Goal: Task Accomplishment & Management: Manage account settings

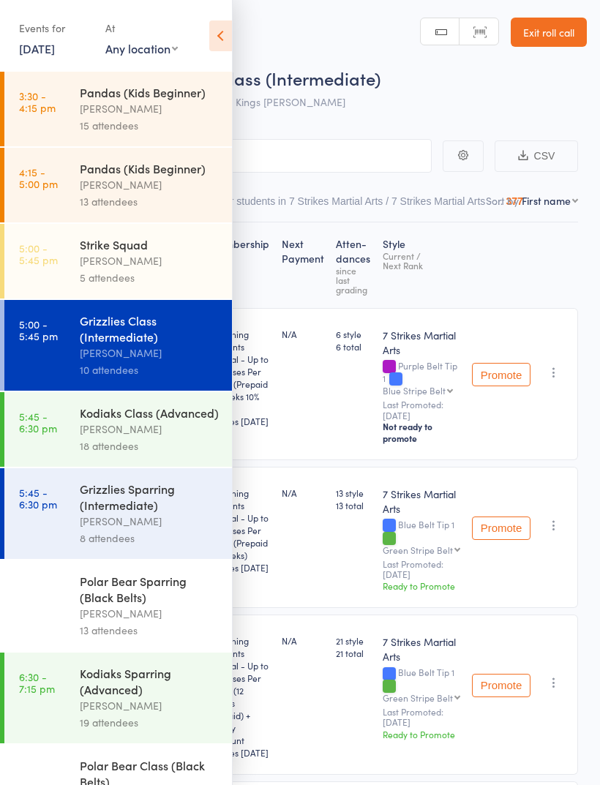
click at [224, 44] on icon at bounding box center [220, 35] width 23 height 31
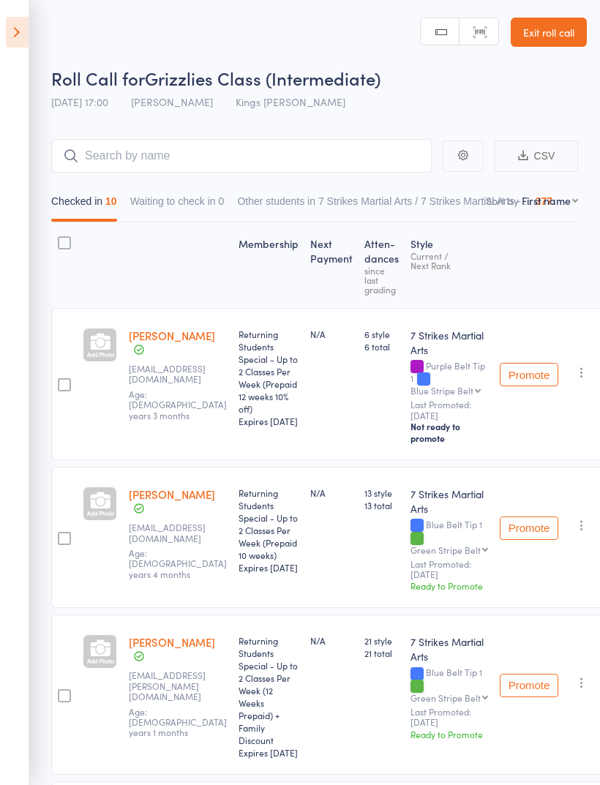
click at [19, 36] on icon at bounding box center [17, 32] width 23 height 31
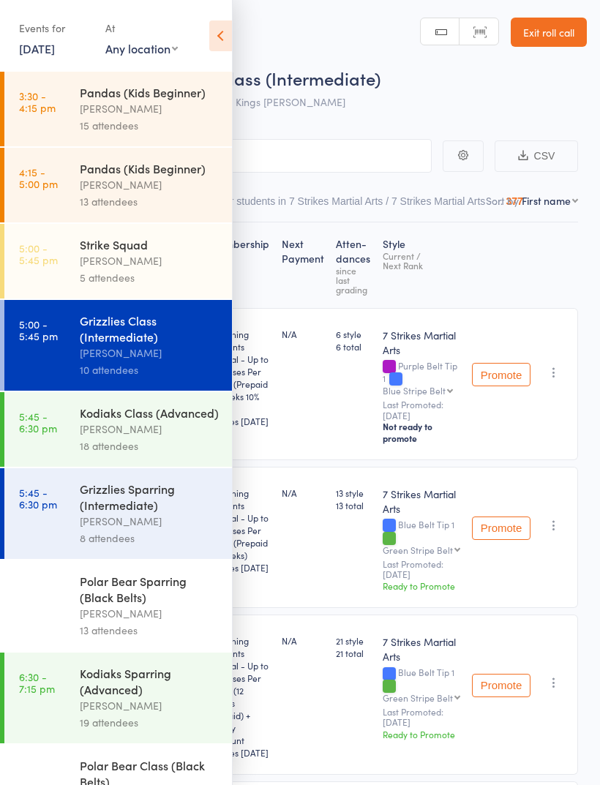
click at [55, 53] on link "[DATE]" at bounding box center [37, 48] width 36 height 16
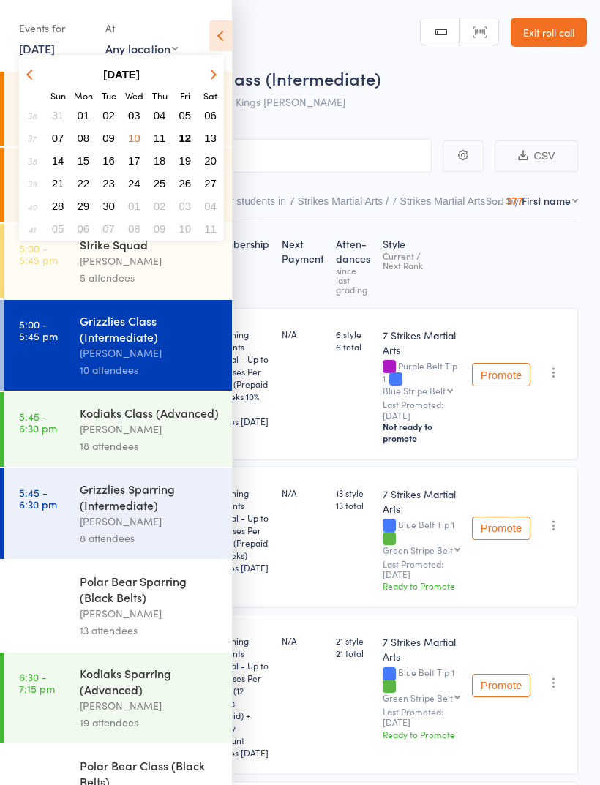
click at [191, 142] on span "12" at bounding box center [185, 138] width 12 height 12
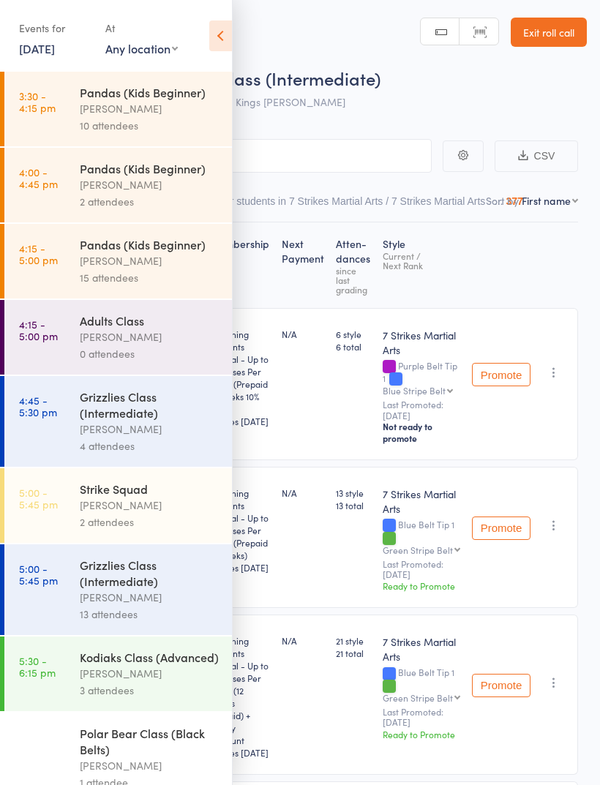
click at [167, 437] on div "[PERSON_NAME]" at bounding box center [150, 429] width 140 height 17
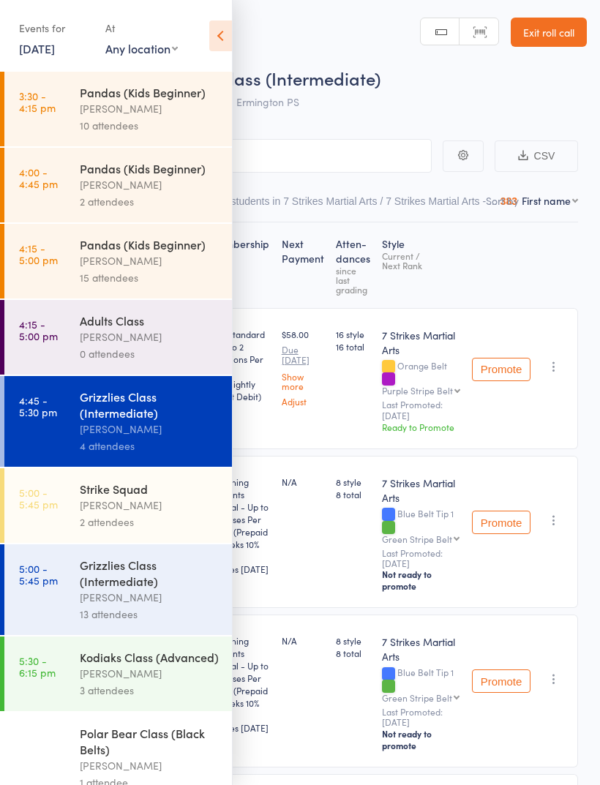
click at [157, 588] on div "Grizzlies Class (Intermediate)" at bounding box center [150, 573] width 140 height 32
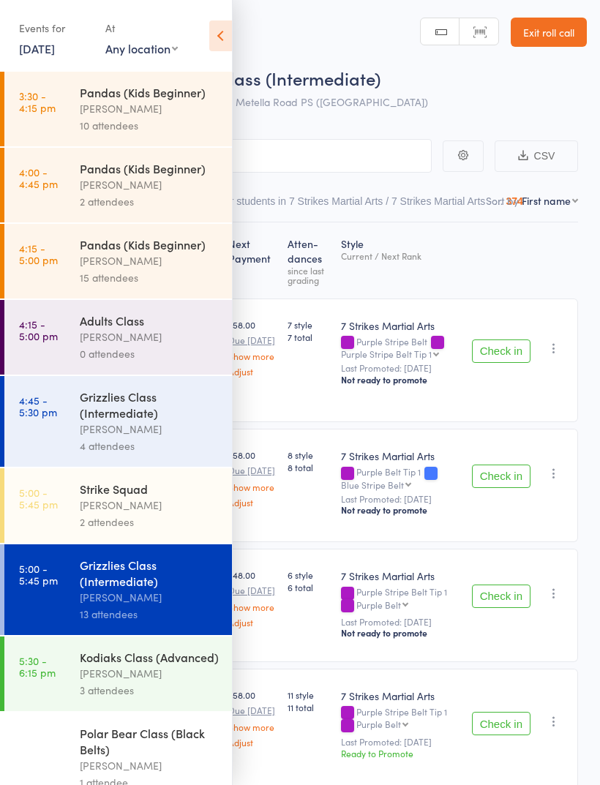
click at [225, 45] on icon at bounding box center [220, 35] width 23 height 31
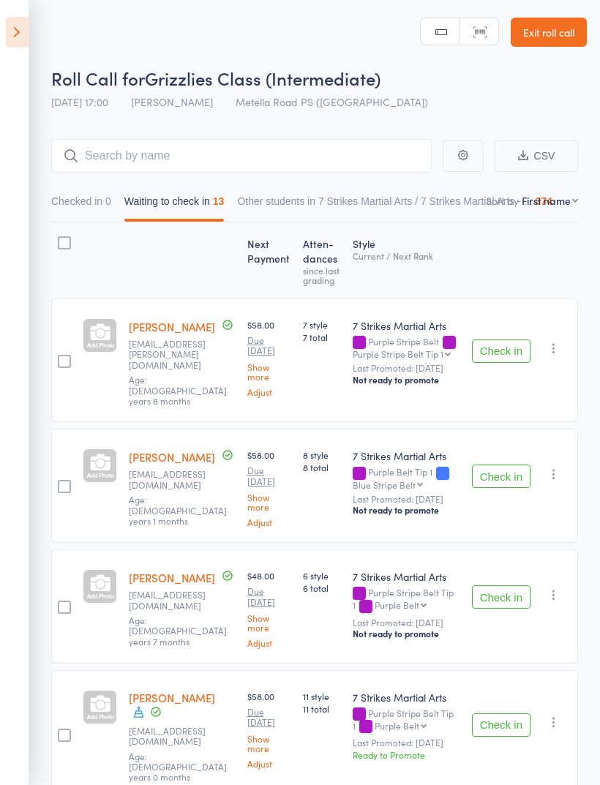
click at [504, 340] on button "Check in" at bounding box center [501, 351] width 59 height 23
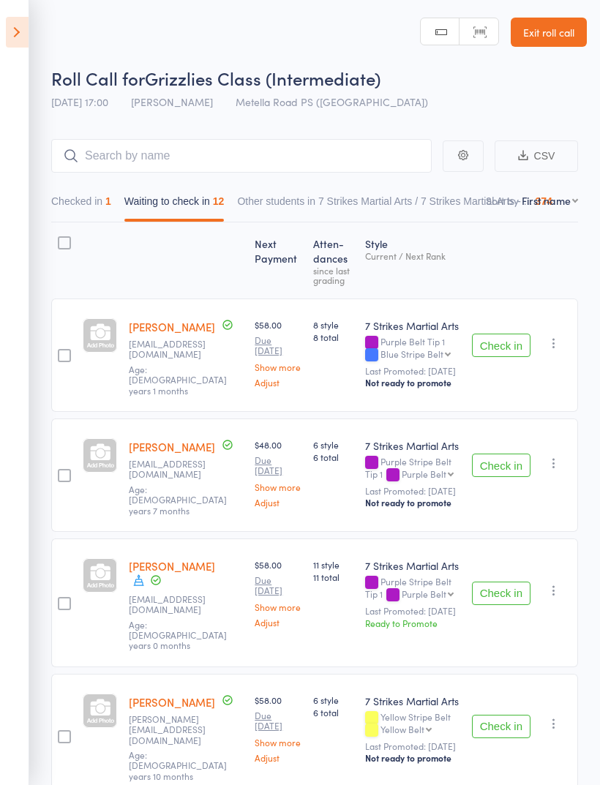
click at [93, 206] on button "Checked in 1" at bounding box center [81, 205] width 60 height 34
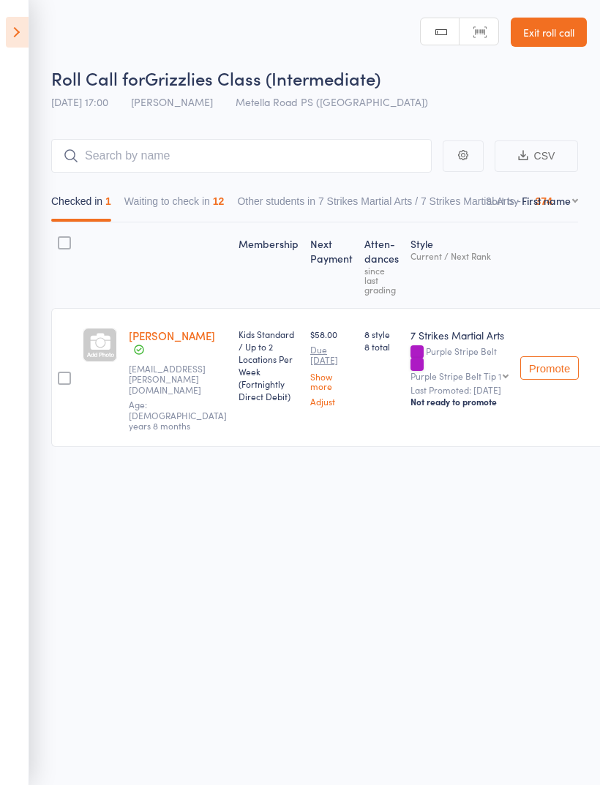
click at [203, 208] on button "Waiting to check in 12" at bounding box center [174, 205] width 100 height 34
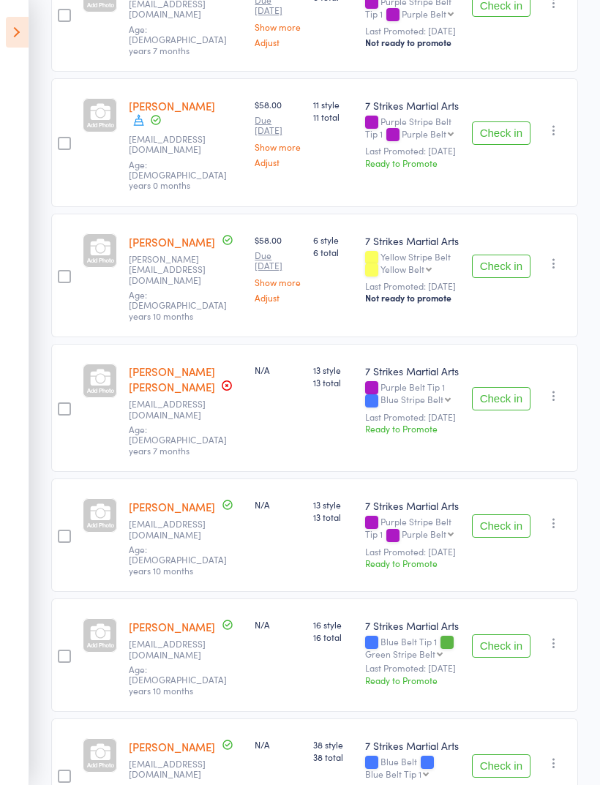
scroll to position [463, 0]
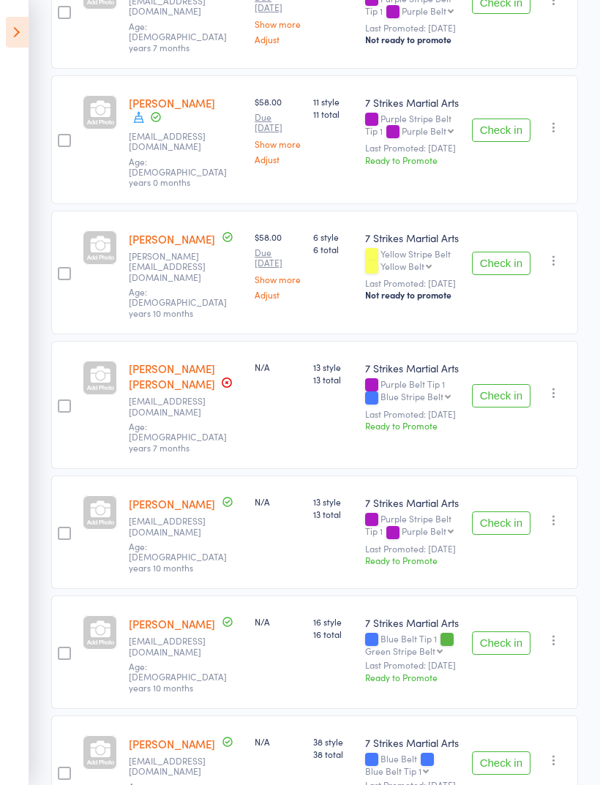
click at [506, 384] on button "Check in" at bounding box center [501, 395] width 59 height 23
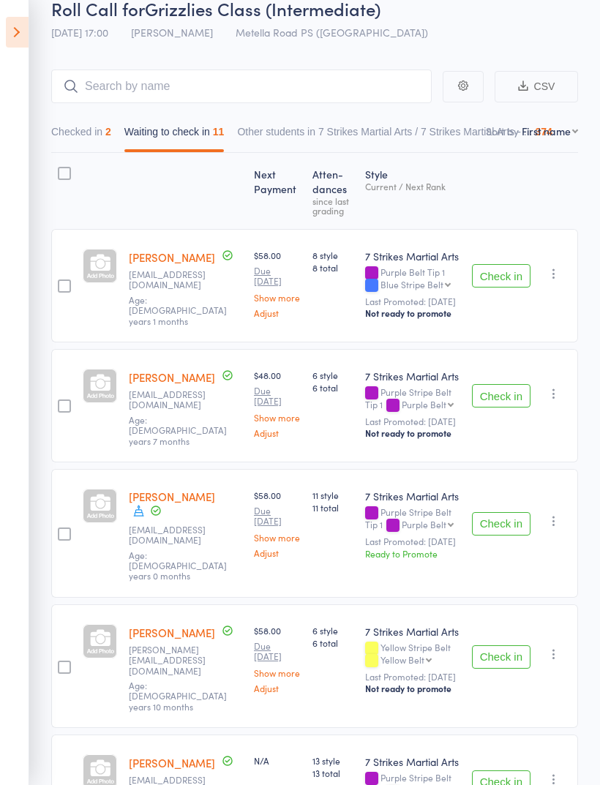
scroll to position [0, 0]
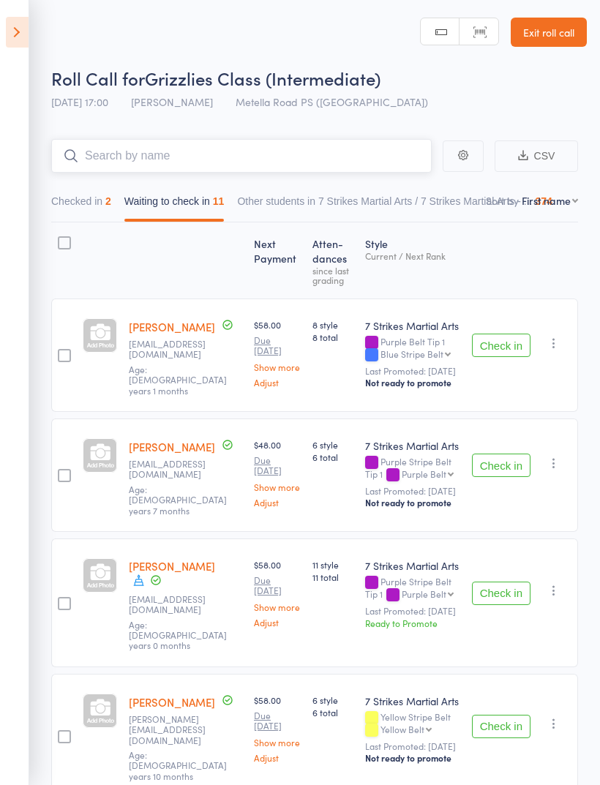
click at [354, 151] on input "search" at bounding box center [241, 156] width 381 height 34
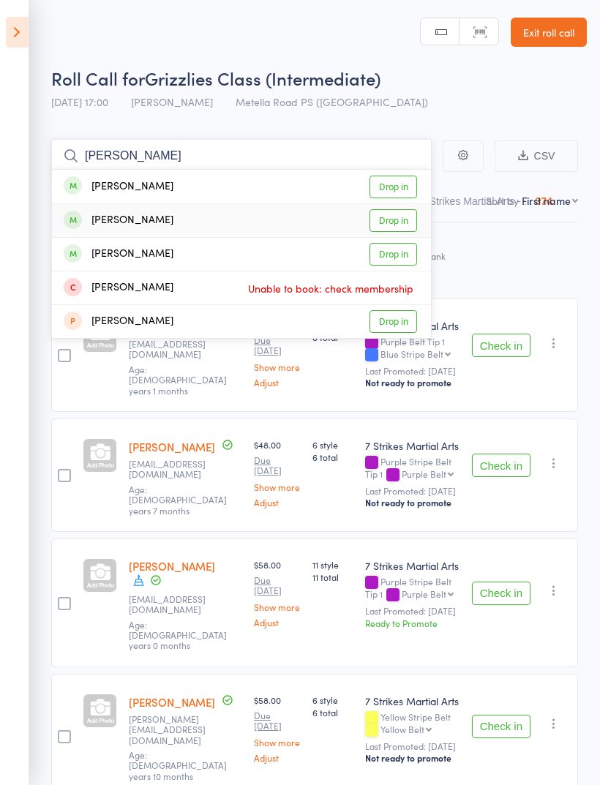
type input "[PERSON_NAME]"
click at [395, 216] on link "Drop in" at bounding box center [394, 220] width 48 height 23
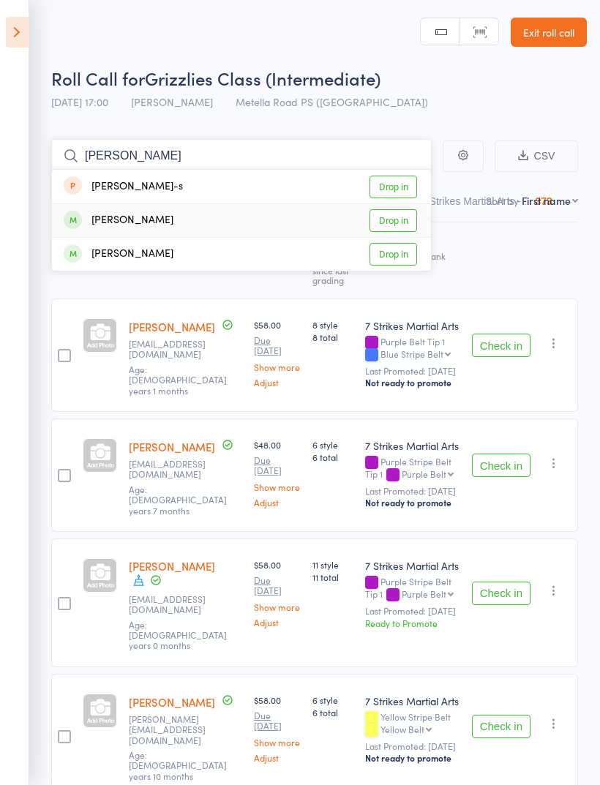
type input "[PERSON_NAME]"
click at [406, 216] on link "Drop in" at bounding box center [394, 220] width 48 height 23
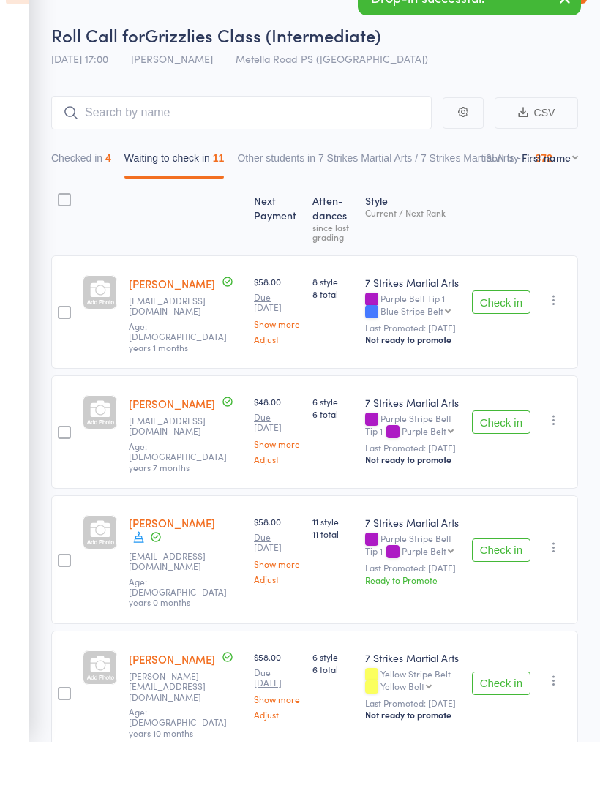
click at [500, 454] on button "Check in" at bounding box center [501, 465] width 59 height 23
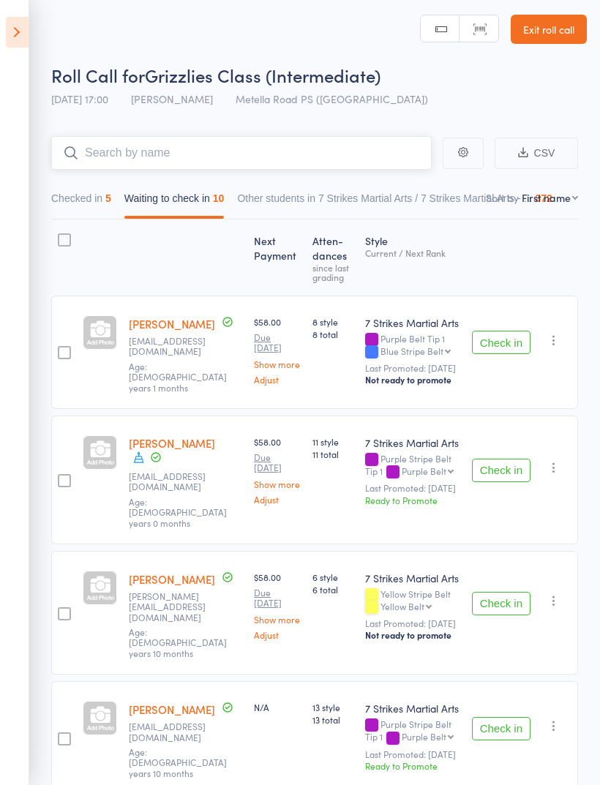
click at [311, 156] on input "search" at bounding box center [241, 153] width 381 height 34
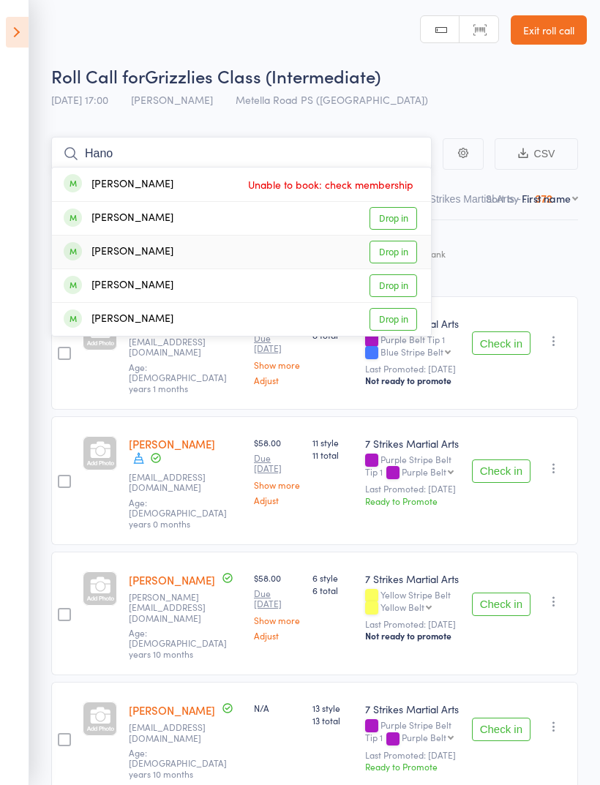
type input "Hano"
click at [410, 247] on link "Drop in" at bounding box center [394, 252] width 48 height 23
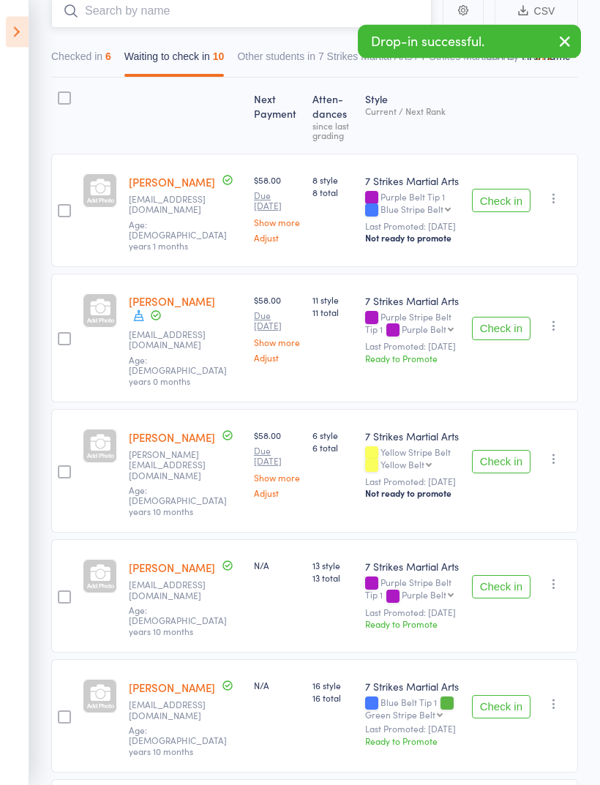
scroll to position [134, 0]
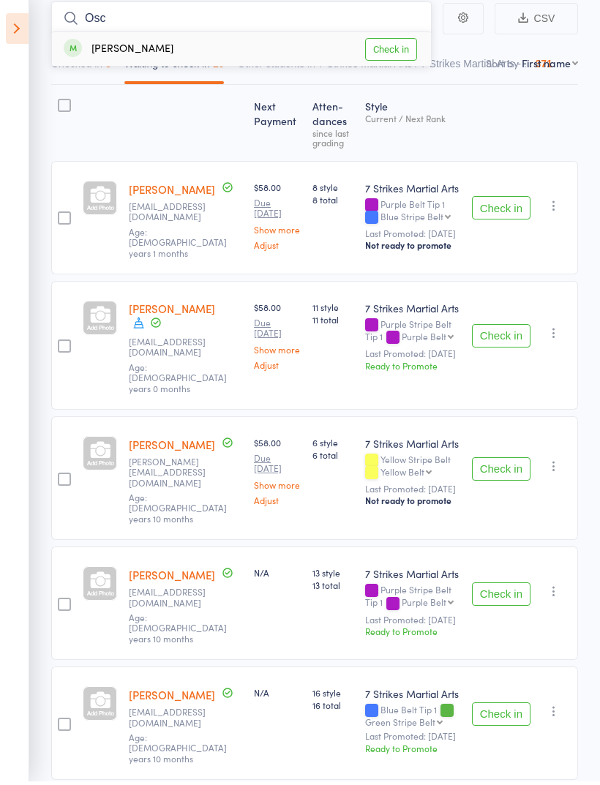
type input "Osc"
click at [402, 47] on link "Check in" at bounding box center [391, 53] width 52 height 23
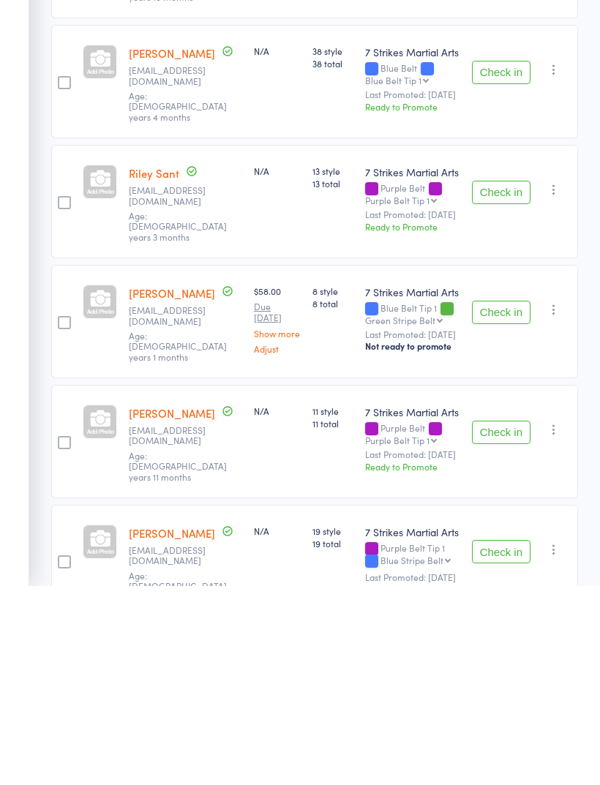
click at [504, 739] on button "Check in" at bounding box center [501, 750] width 59 height 23
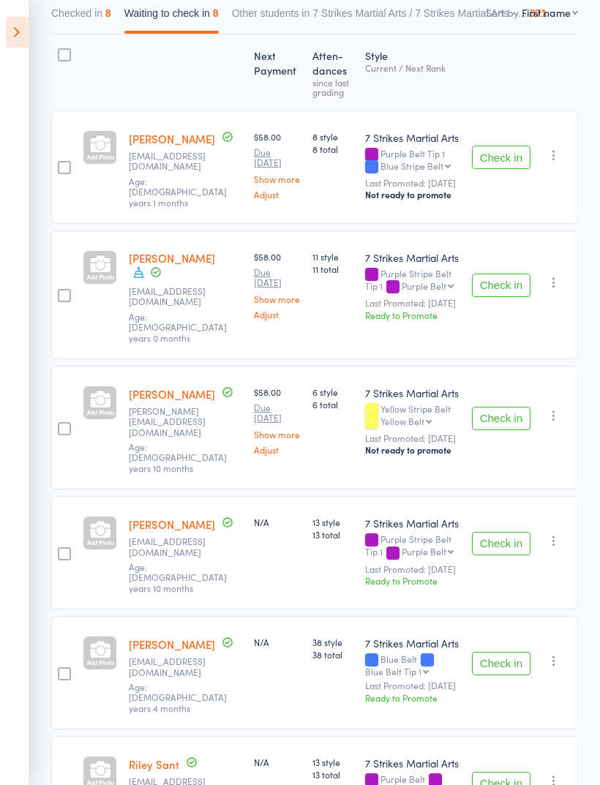
scroll to position [0, 0]
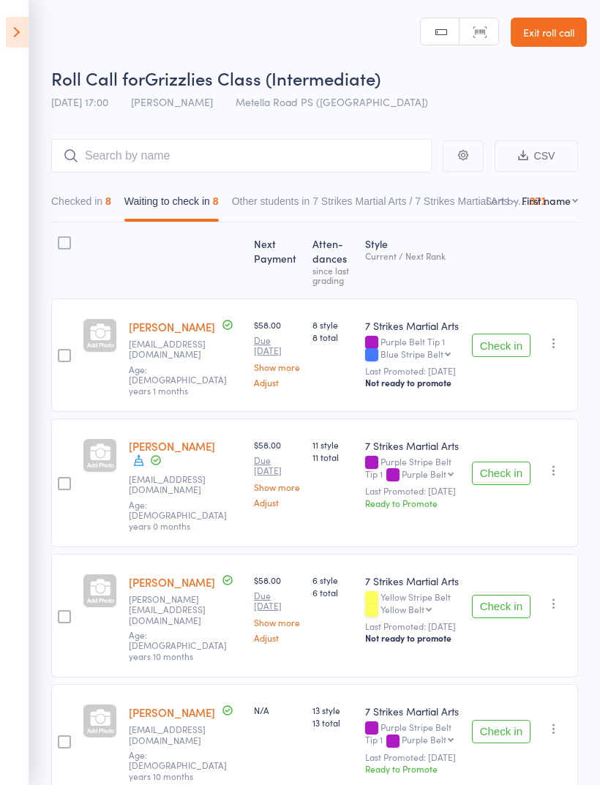
click at [93, 193] on button "Checked in 8" at bounding box center [81, 205] width 60 height 34
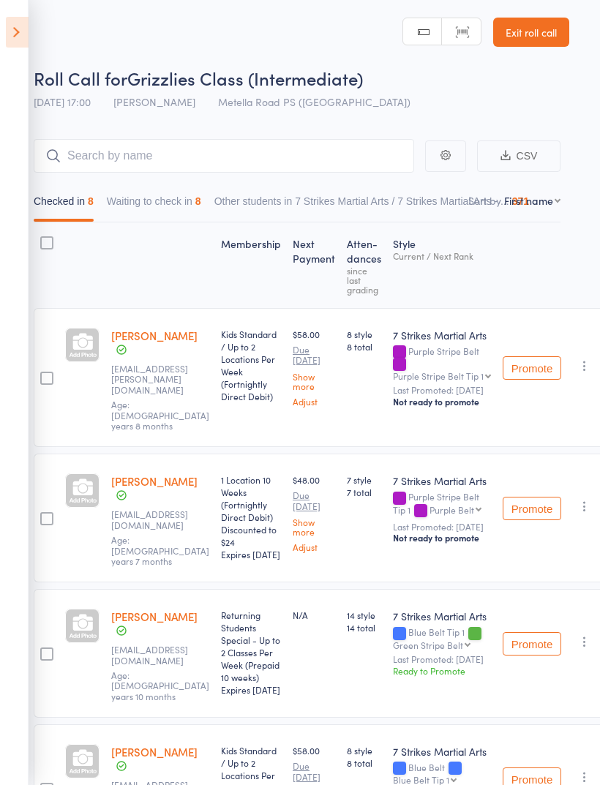
scroll to position [0, 19]
click at [333, 160] on input "search" at bounding box center [222, 156] width 381 height 34
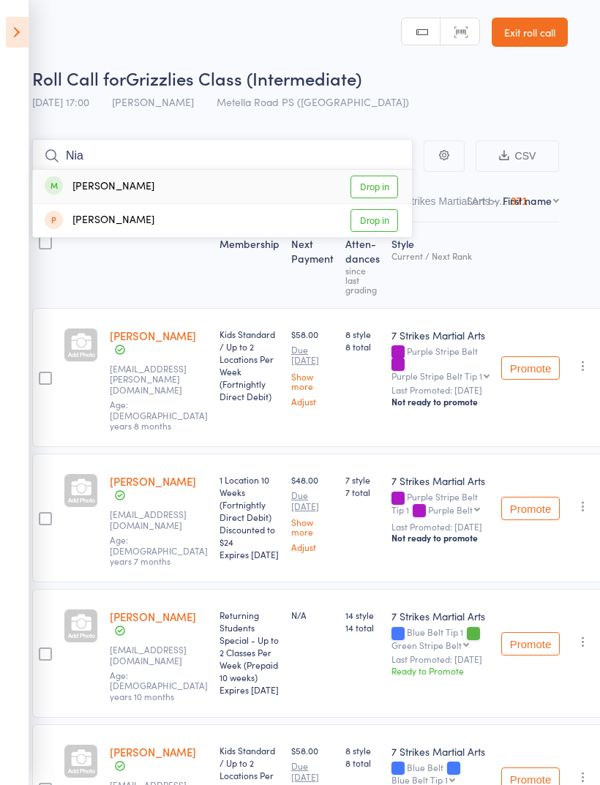
type input "Nia"
click at [397, 183] on link "Drop in" at bounding box center [375, 187] width 48 height 23
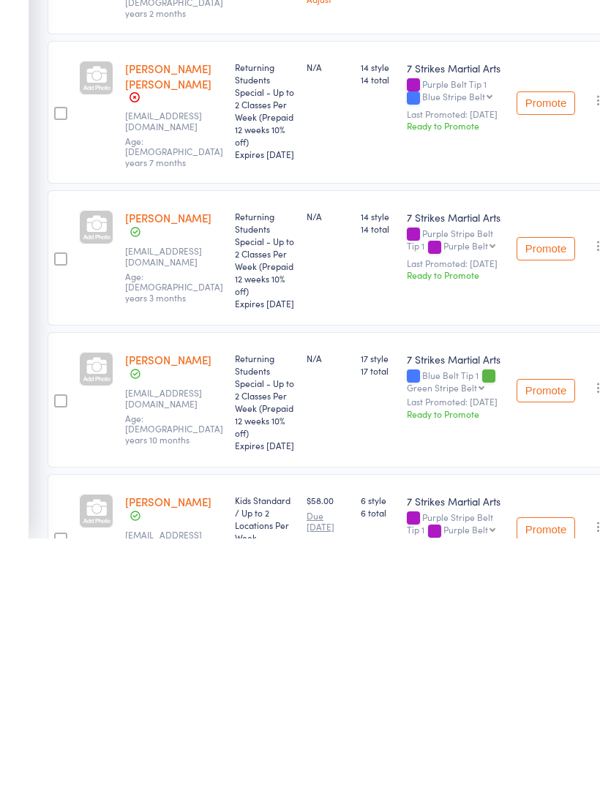
scroll to position [0, 4]
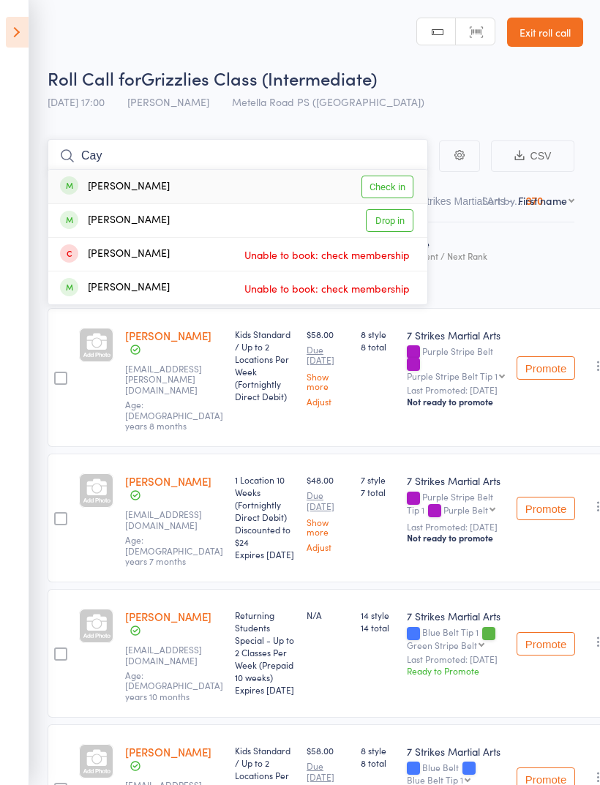
type input "Cay"
click at [400, 186] on link "Check in" at bounding box center [388, 187] width 52 height 23
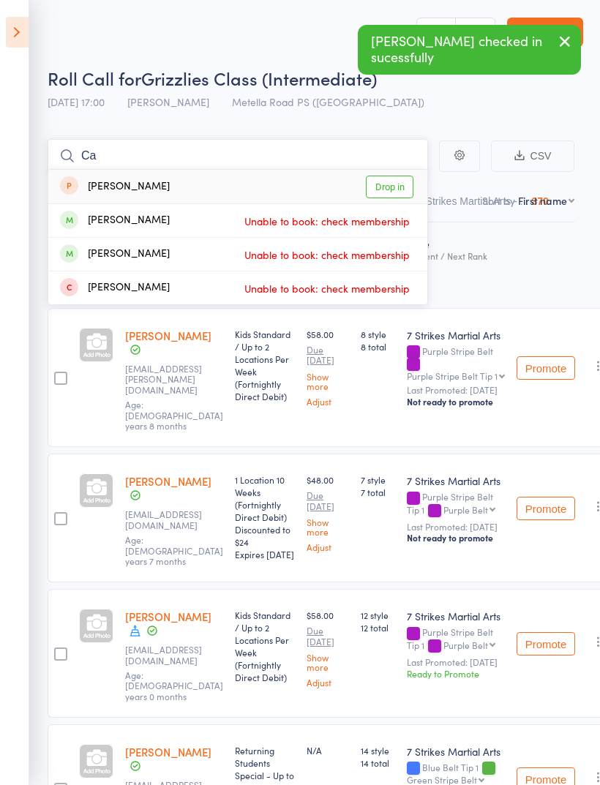
type input "C"
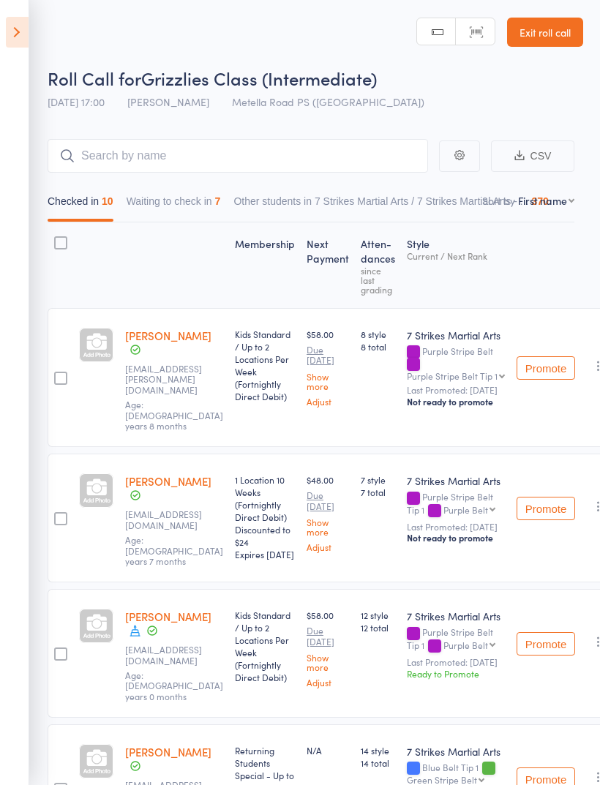
click at [20, 31] on icon at bounding box center [17, 32] width 23 height 31
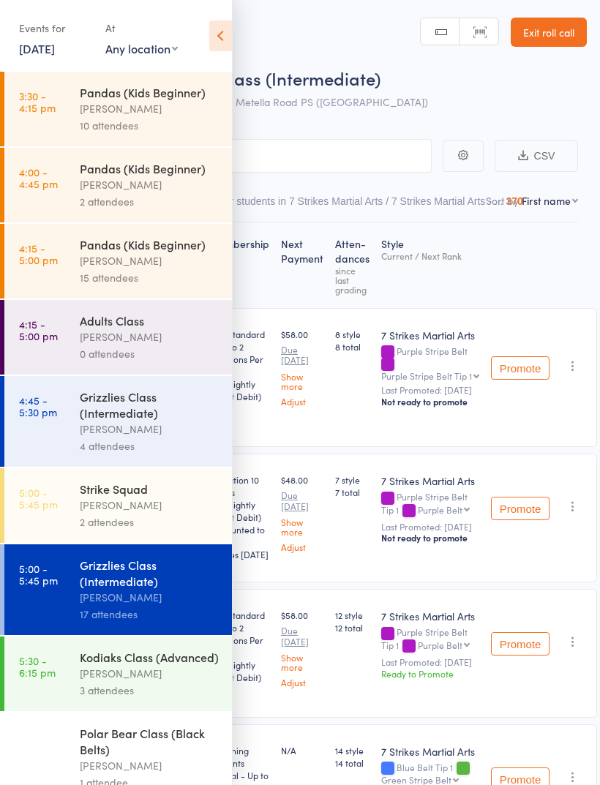
click at [165, 514] on div "[PERSON_NAME]" at bounding box center [150, 505] width 140 height 17
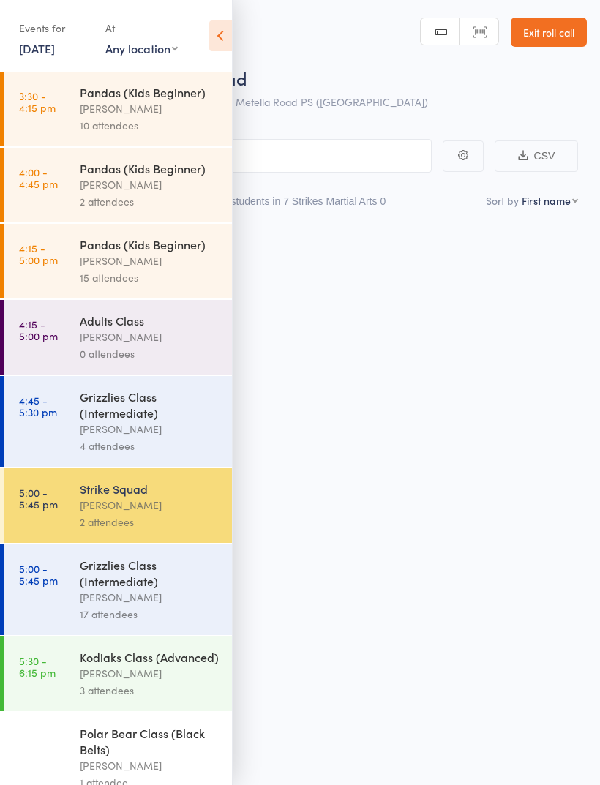
scroll to position [10, 0]
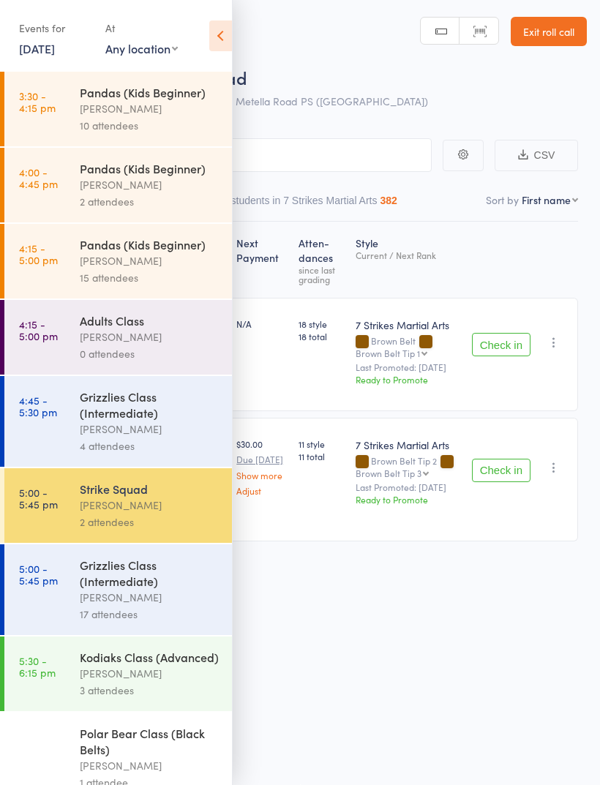
click at [212, 39] on icon at bounding box center [220, 35] width 23 height 31
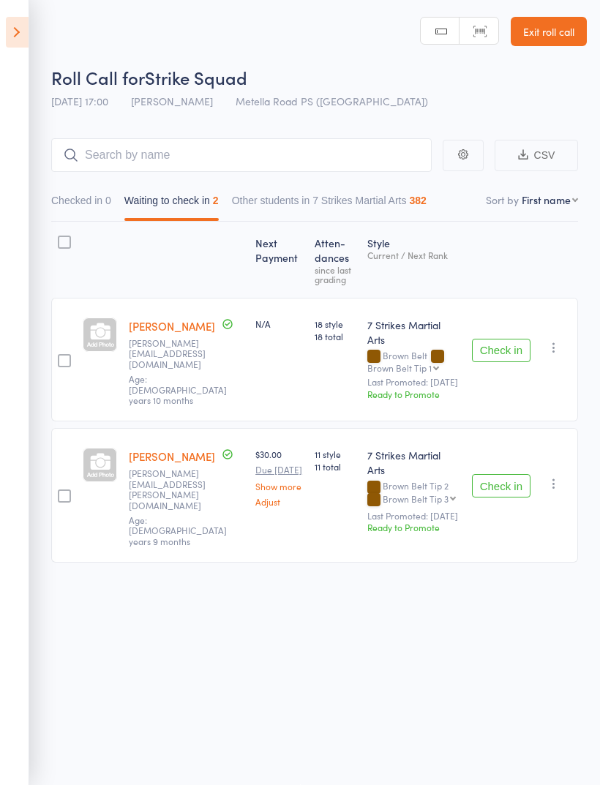
click at [511, 339] on button "Check in" at bounding box center [501, 350] width 59 height 23
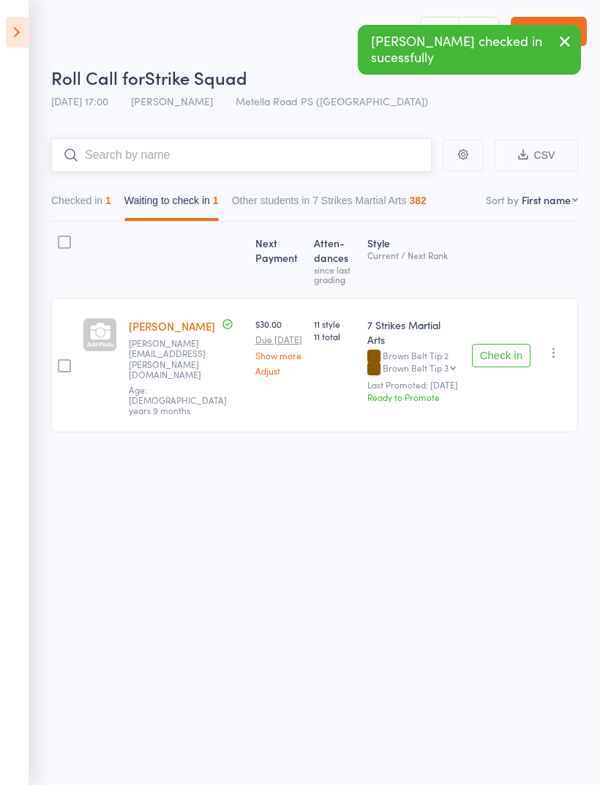
click at [307, 149] on input "search" at bounding box center [241, 155] width 381 height 34
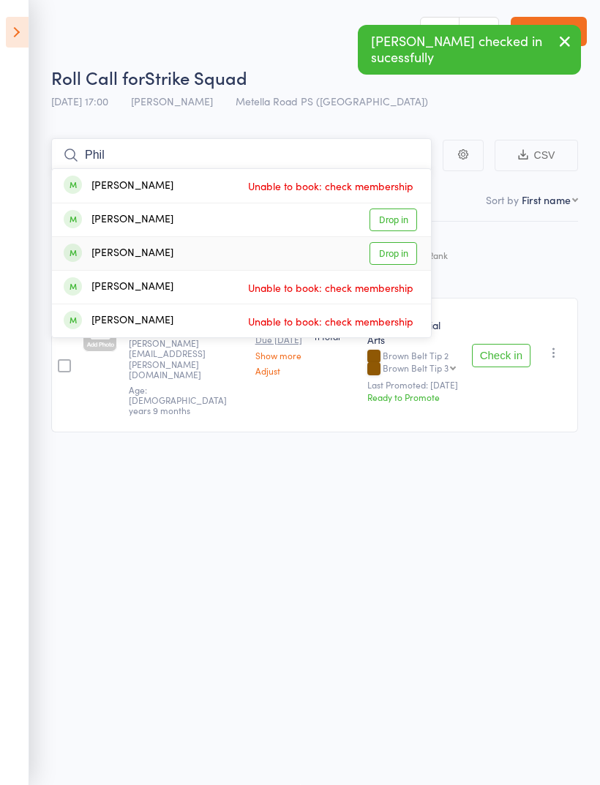
type input "Phil"
click at [399, 248] on link "Drop in" at bounding box center [394, 253] width 48 height 23
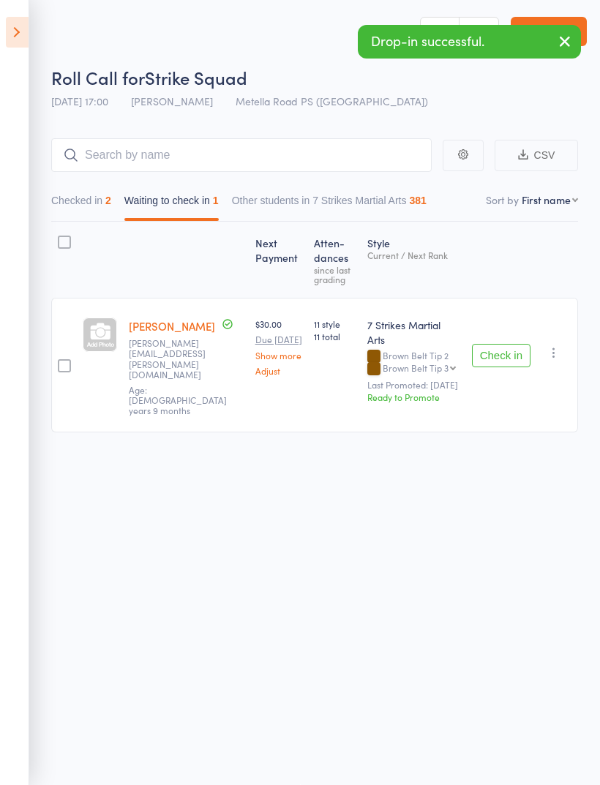
click at [21, 37] on icon at bounding box center [17, 32] width 23 height 31
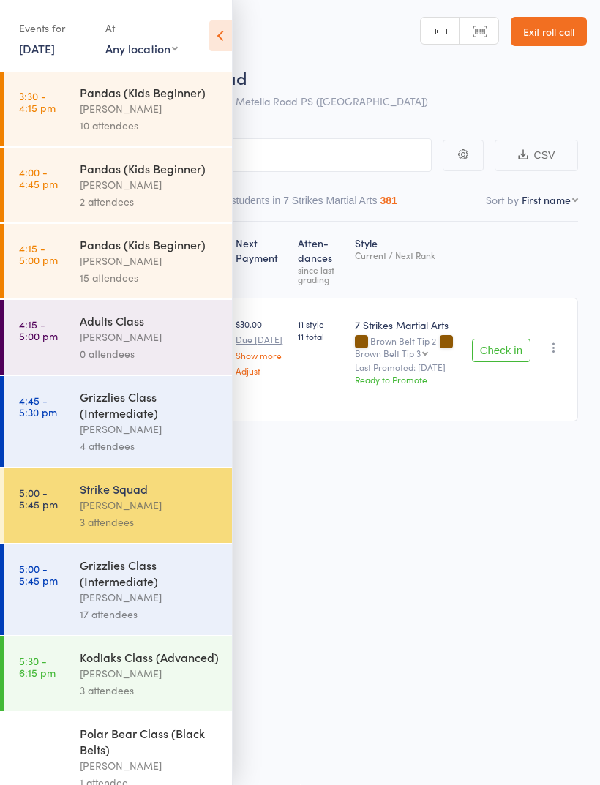
click at [159, 56] on select "Any location [GEOGRAPHIC_DATA] [GEOGRAPHIC_DATA][PERSON_NAME] [GEOGRAPHIC_DATA]…" at bounding box center [141, 48] width 72 height 16
select select "5"
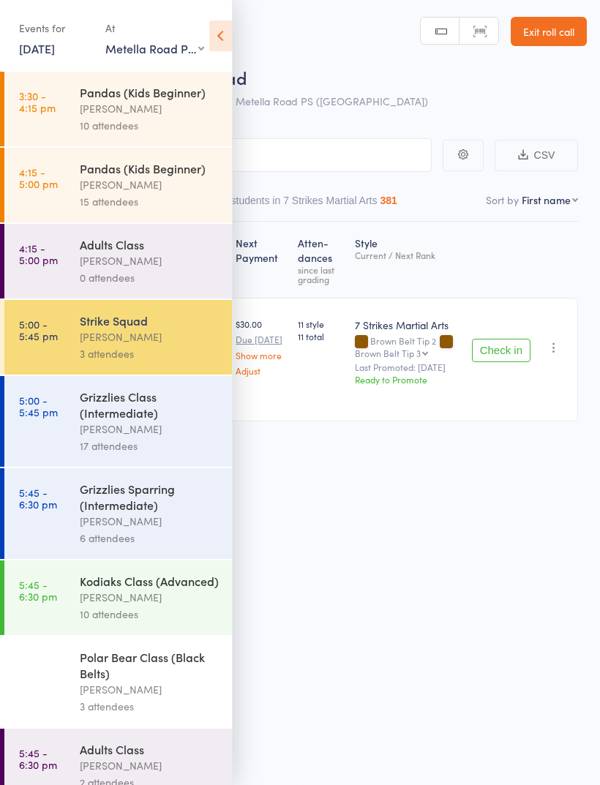
click at [162, 438] on div "[PERSON_NAME]" at bounding box center [150, 429] width 140 height 17
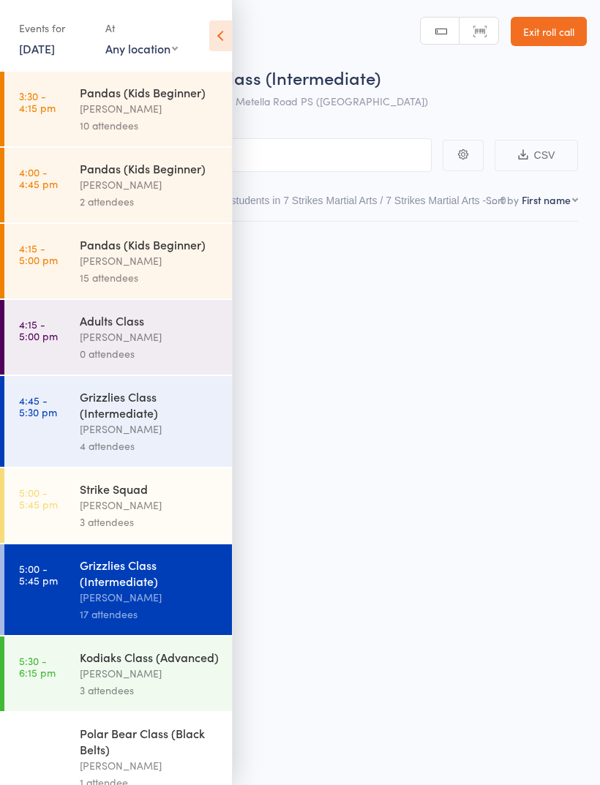
click at [216, 39] on icon at bounding box center [220, 35] width 23 height 31
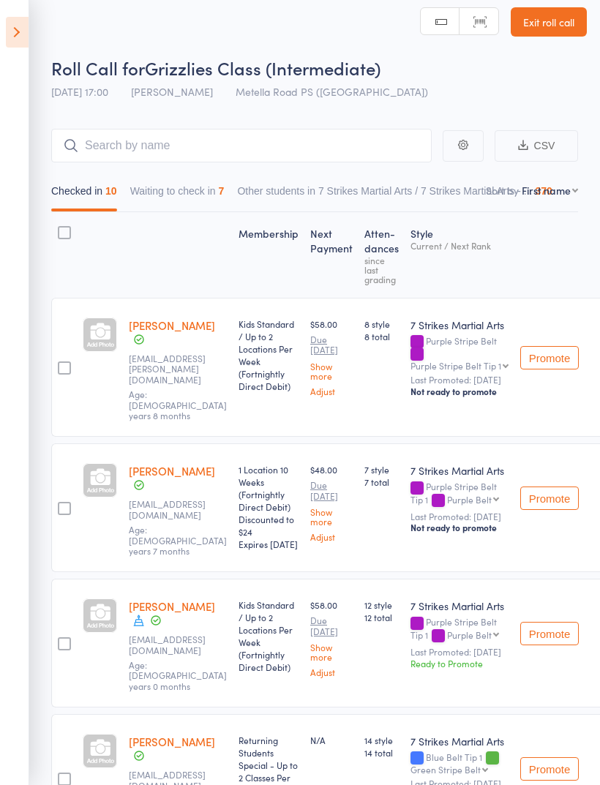
click at [190, 206] on button "Waiting to check in 7" at bounding box center [177, 195] width 94 height 34
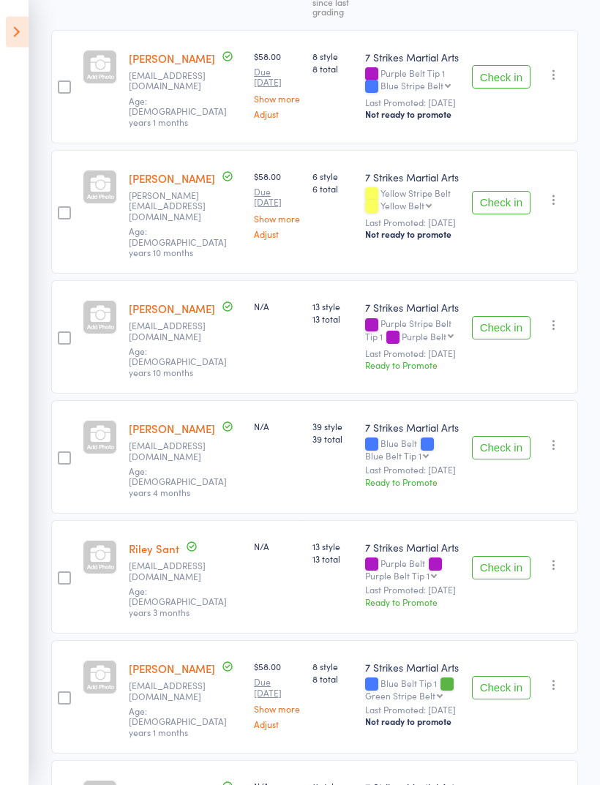
click at [515, 677] on button "Check in" at bounding box center [501, 688] width 59 height 23
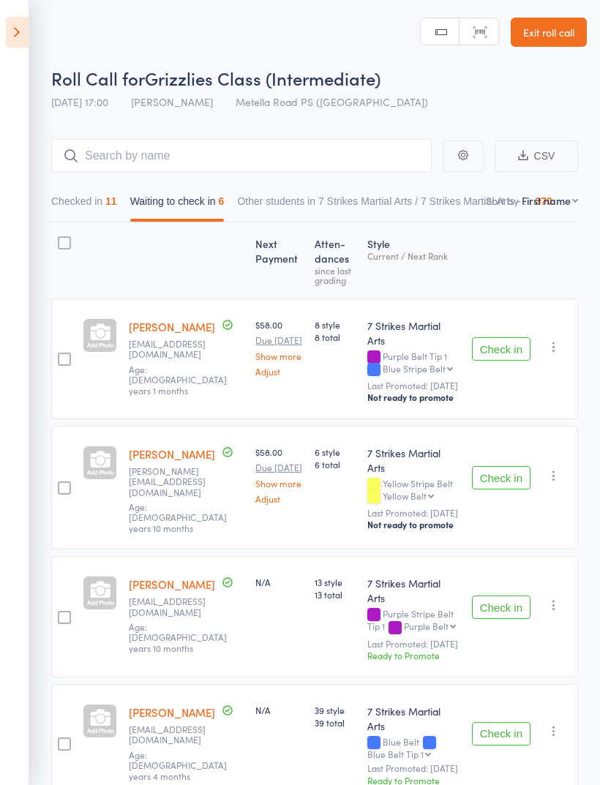
click at [512, 342] on button "Check in" at bounding box center [501, 348] width 59 height 23
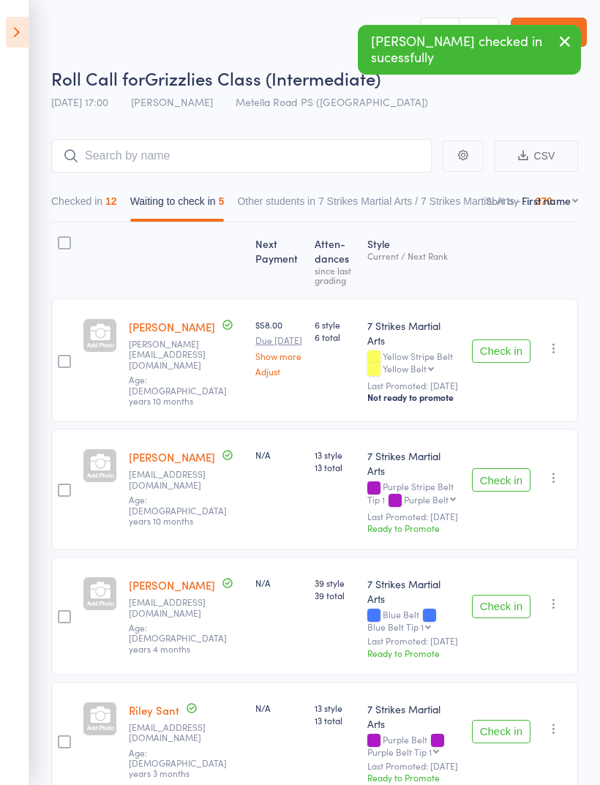
click at [556, 341] on icon "button" at bounding box center [554, 348] width 15 height 15
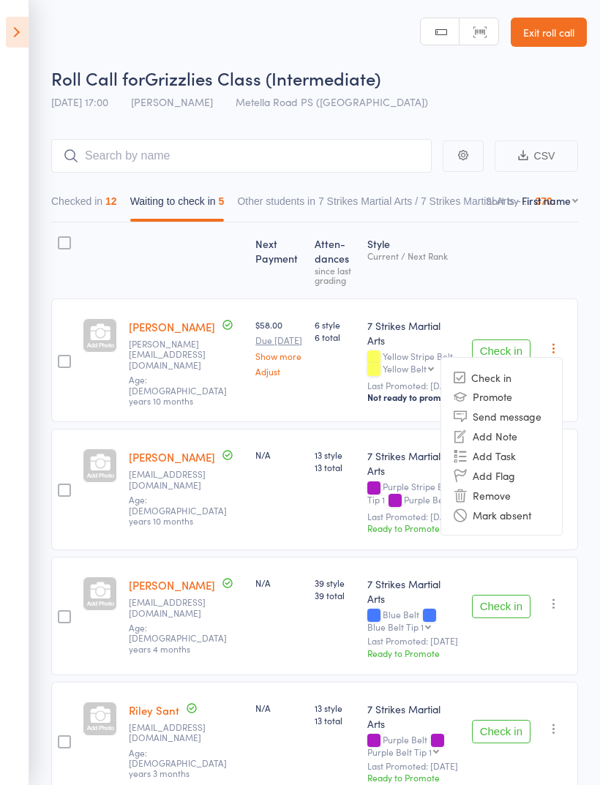
click at [507, 485] on li "Remove" at bounding box center [501, 495] width 121 height 20
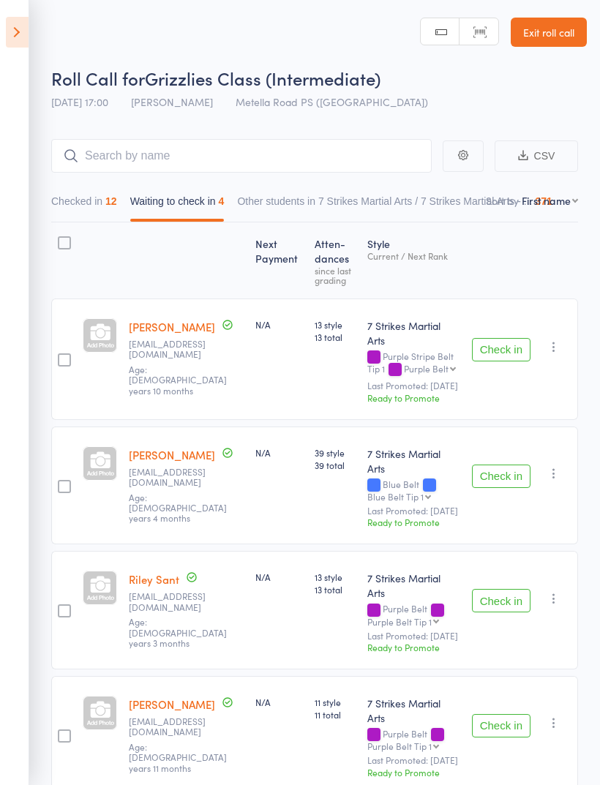
scroll to position [26, 0]
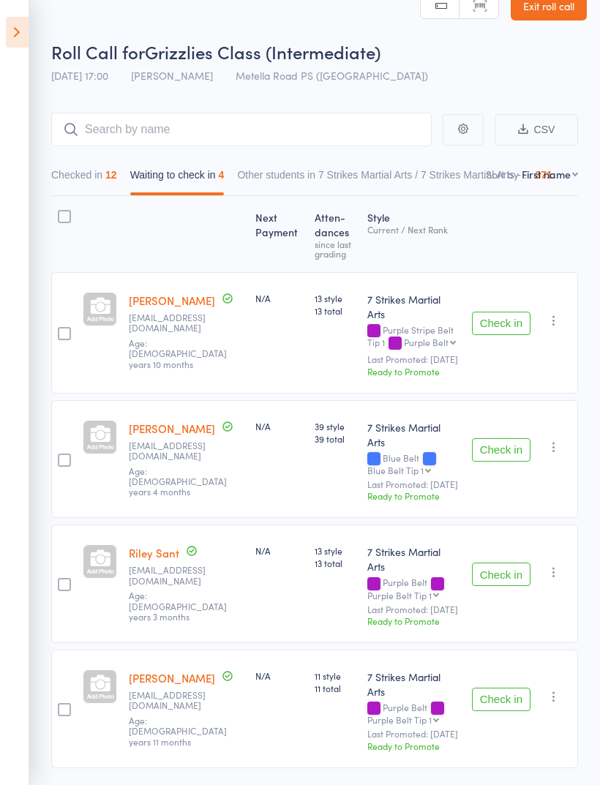
click at [508, 688] on button "Check in" at bounding box center [501, 699] width 59 height 23
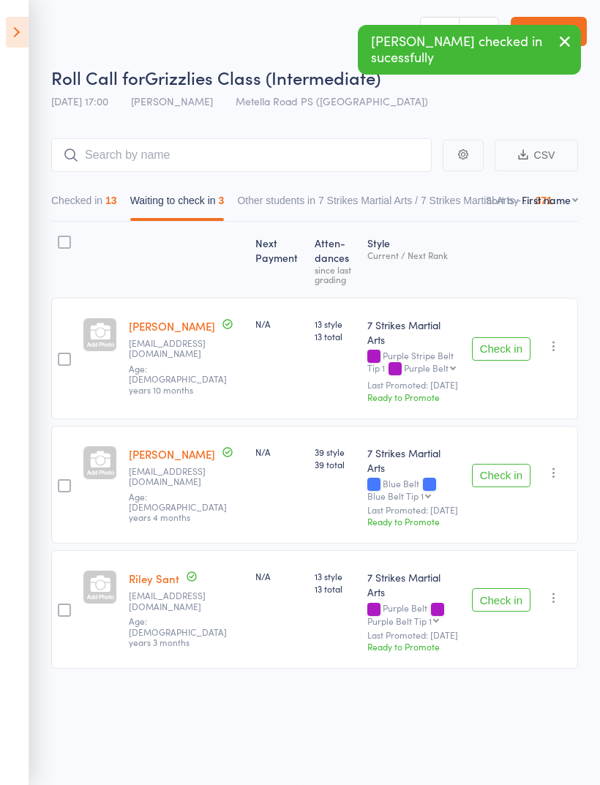
click at [20, 37] on icon at bounding box center [17, 32] width 23 height 31
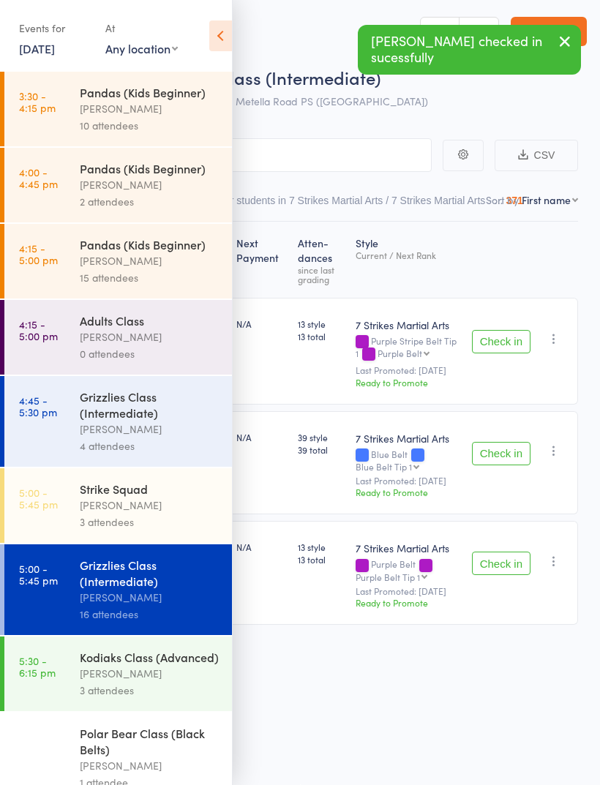
click at [230, 42] on icon at bounding box center [220, 35] width 23 height 31
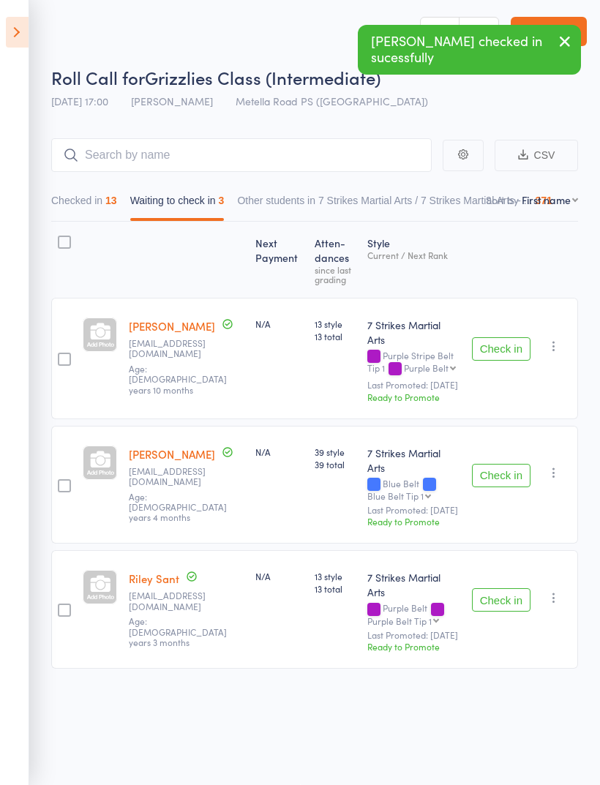
click at [553, 466] on icon "button" at bounding box center [554, 473] width 15 height 15
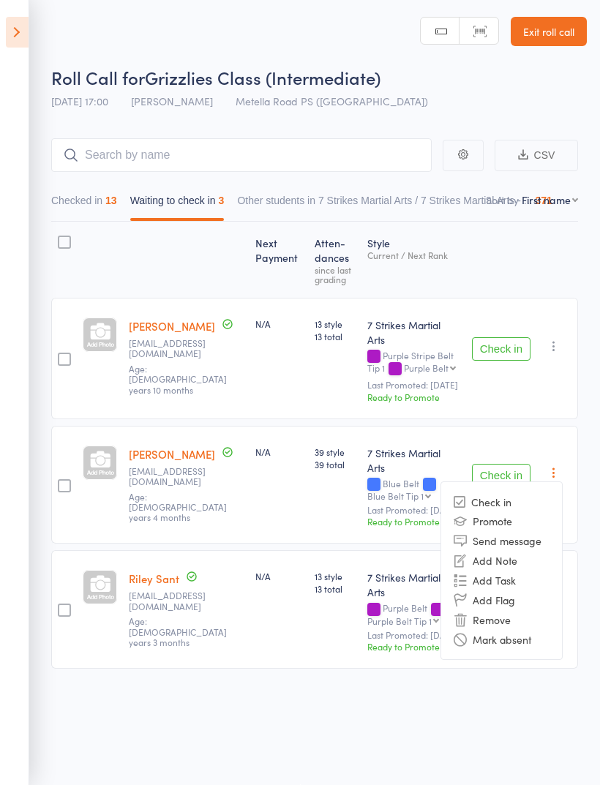
click at [512, 610] on li "Remove" at bounding box center [501, 620] width 121 height 20
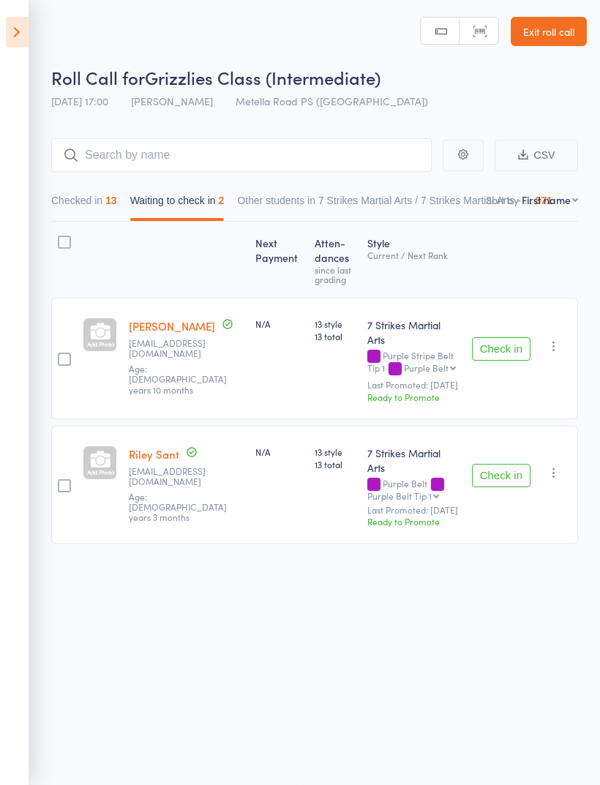
click at [28, 31] on icon at bounding box center [17, 32] width 23 height 31
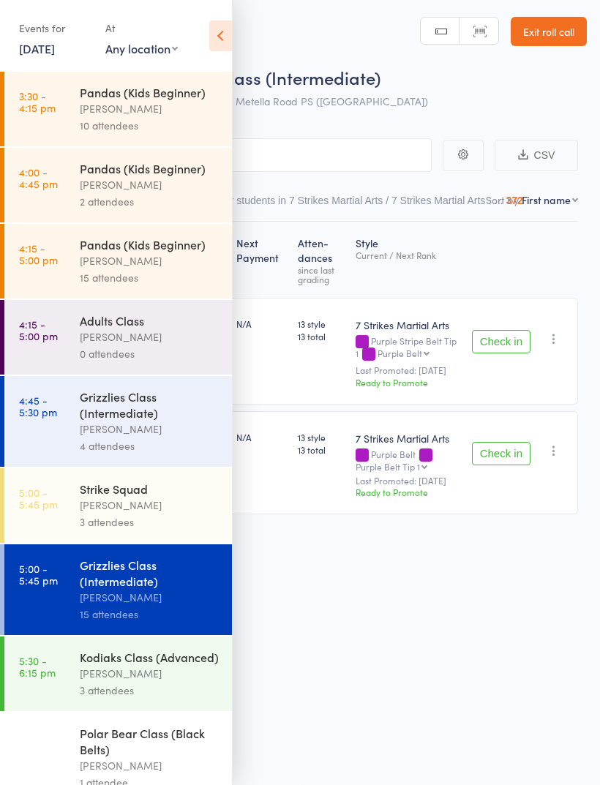
click at [149, 514] on div "[PERSON_NAME]" at bounding box center [150, 505] width 140 height 17
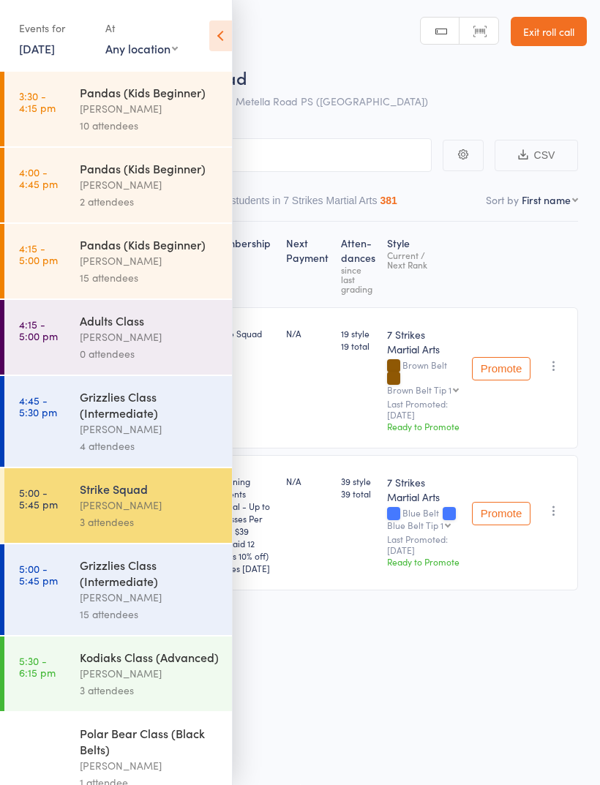
click at [226, 29] on icon at bounding box center [220, 35] width 23 height 31
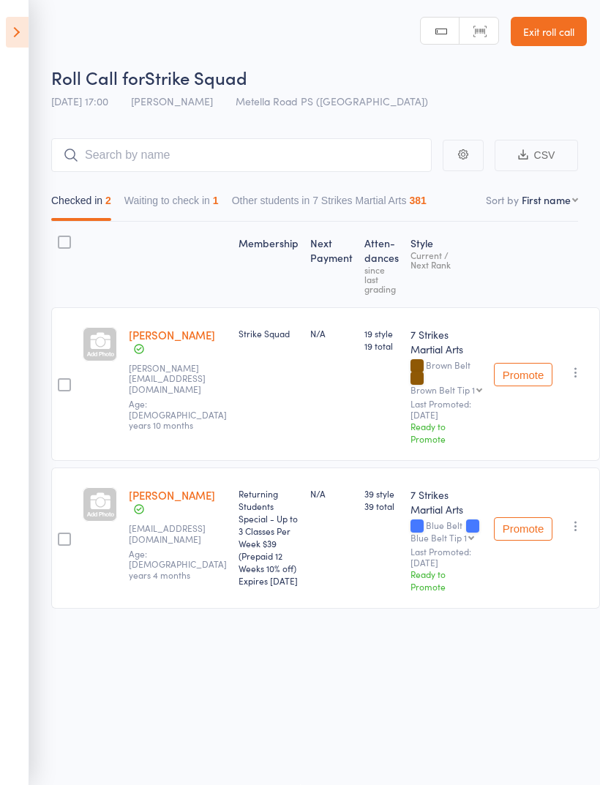
click at [528, 366] on button "Promote" at bounding box center [523, 374] width 59 height 23
click at [21, 34] on icon at bounding box center [17, 32] width 23 height 31
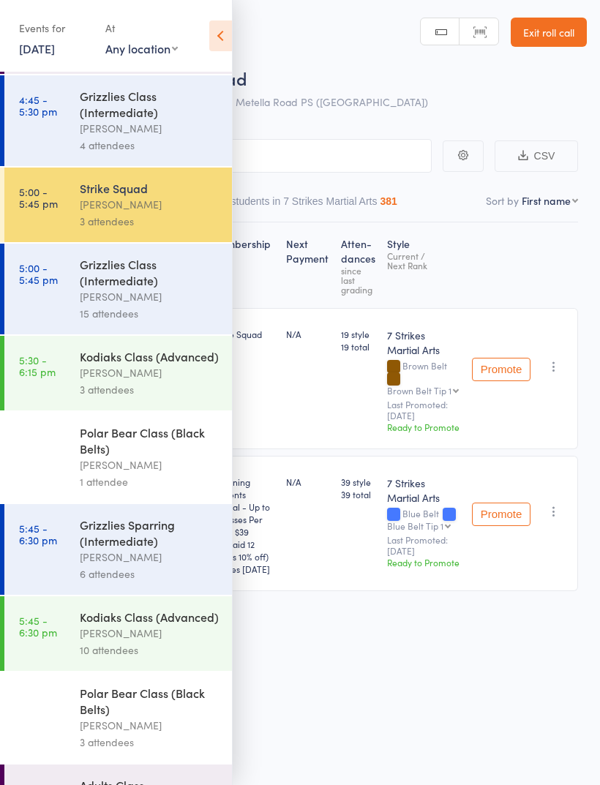
scroll to position [302, 0]
click at [220, 40] on icon at bounding box center [220, 35] width 23 height 31
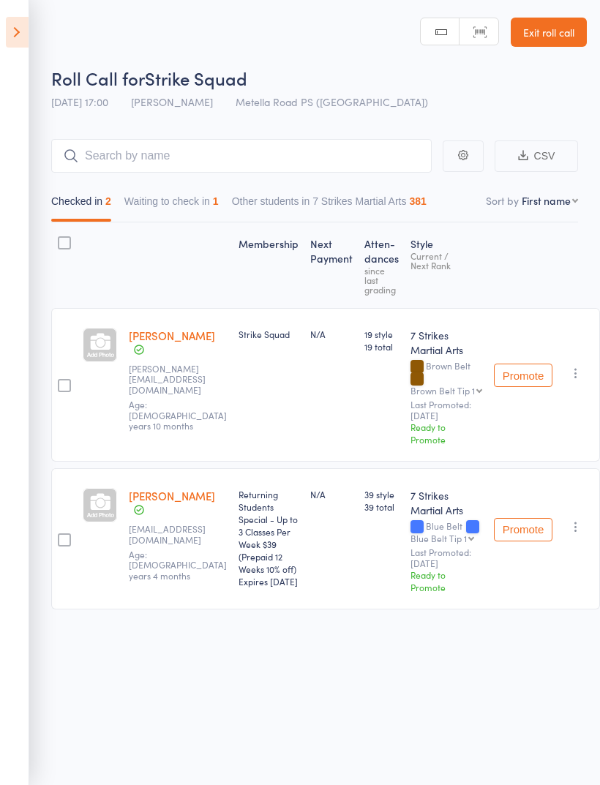
click at [19, 36] on icon at bounding box center [17, 32] width 23 height 31
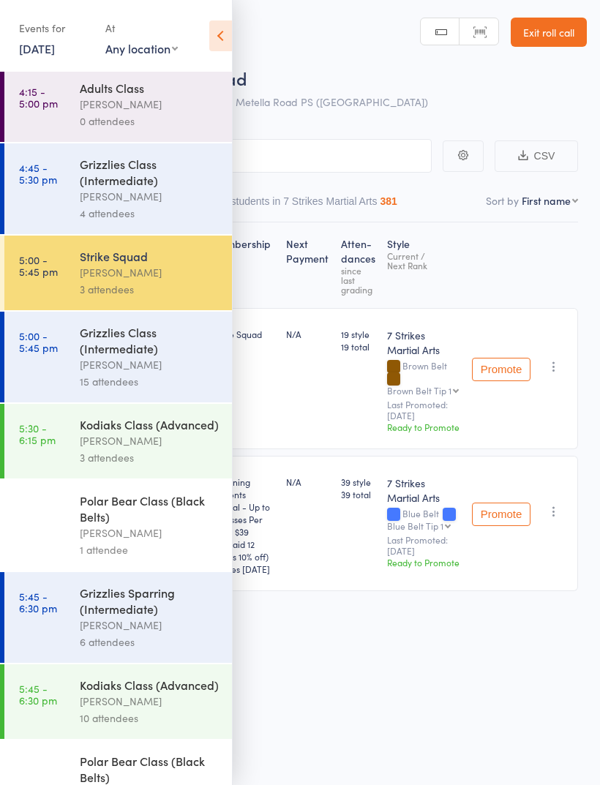
scroll to position [171, 0]
